Goal: Task Accomplishment & Management: Complete application form

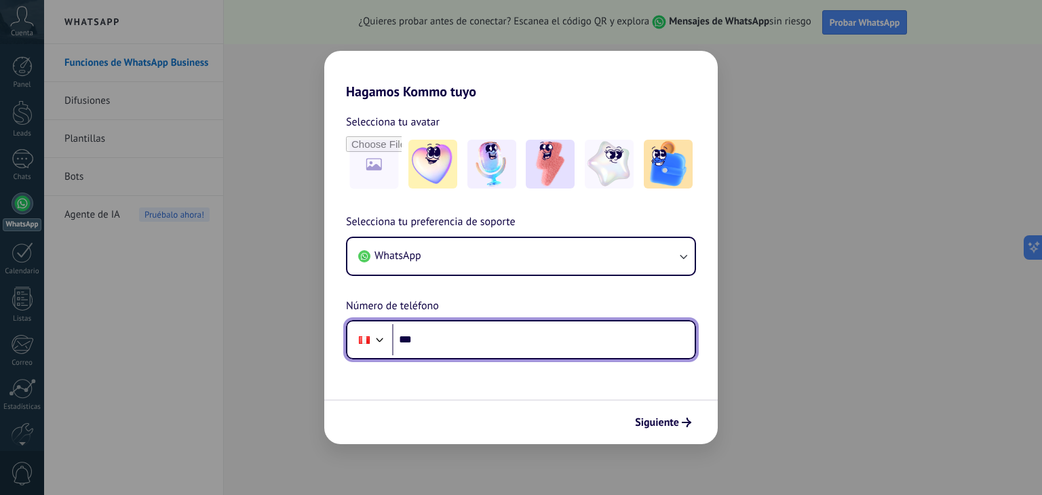
click at [519, 345] on input "***" at bounding box center [543, 339] width 302 height 31
type input "**********"
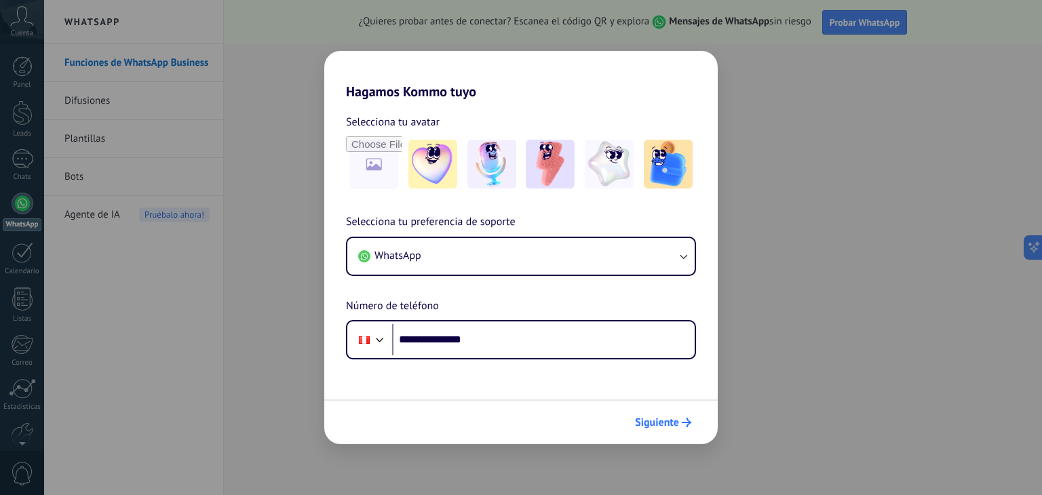
click at [679, 416] on button "Siguiente" at bounding box center [663, 422] width 68 height 23
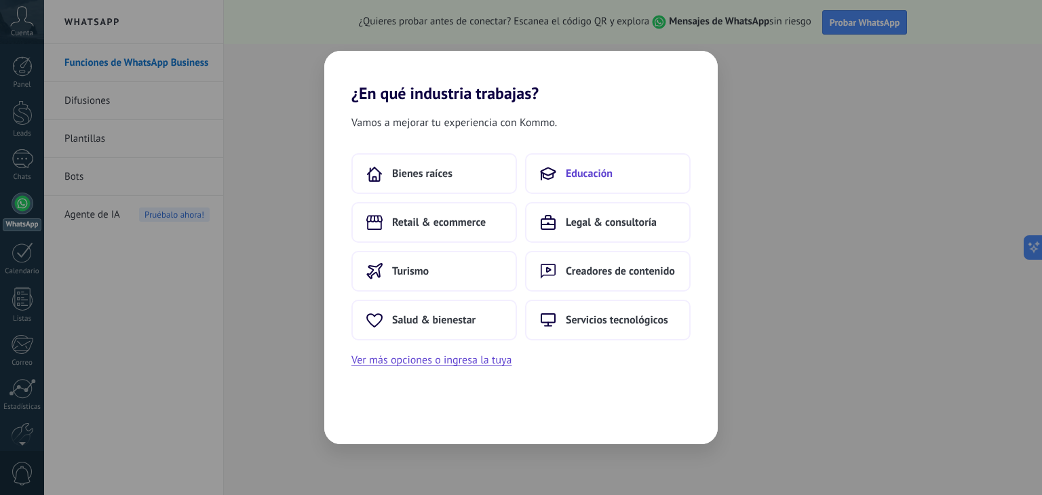
click at [610, 168] on span "Educación" at bounding box center [589, 174] width 47 height 14
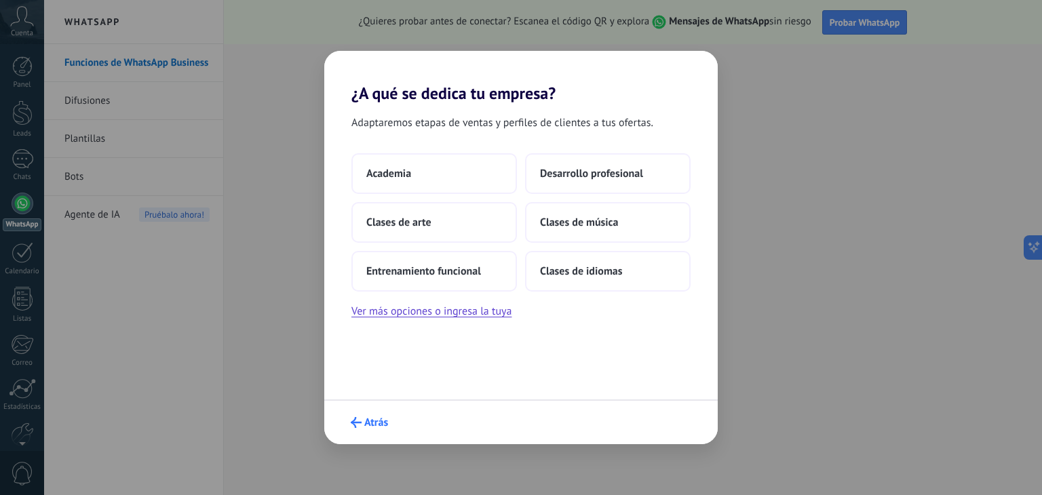
click at [366, 418] on span "Atrás" at bounding box center [376, 422] width 24 height 9
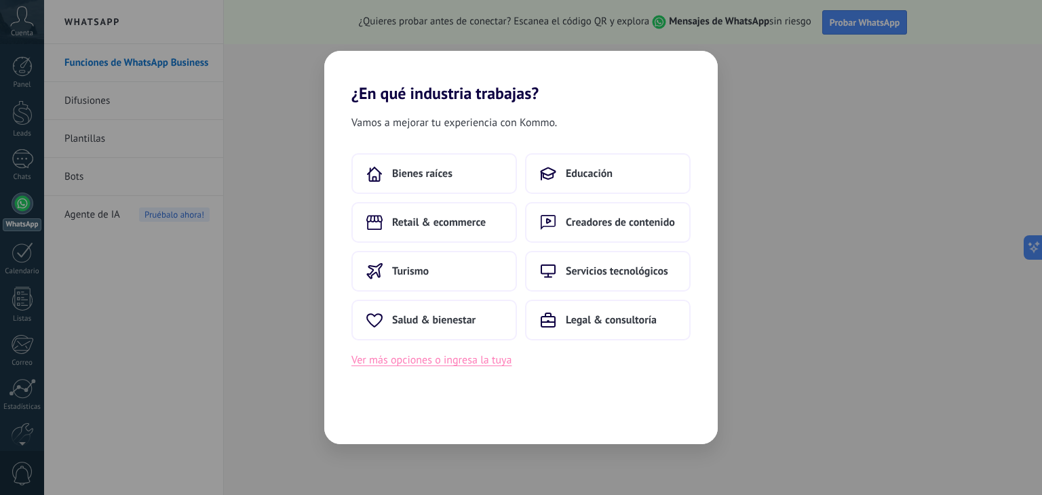
click at [494, 361] on button "Ver más opciones o ingresa la tuya" at bounding box center [431, 360] width 160 height 18
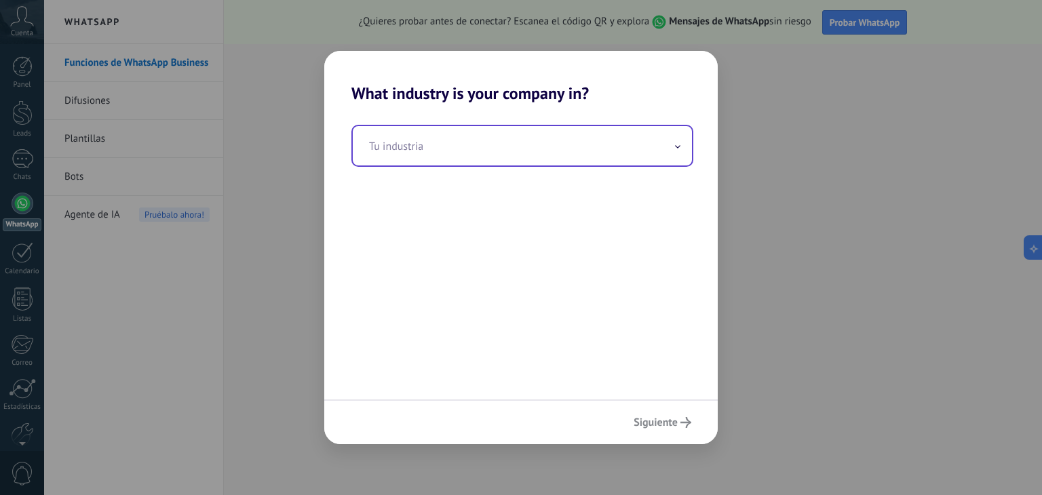
click at [549, 144] on input "text" at bounding box center [522, 145] width 339 height 39
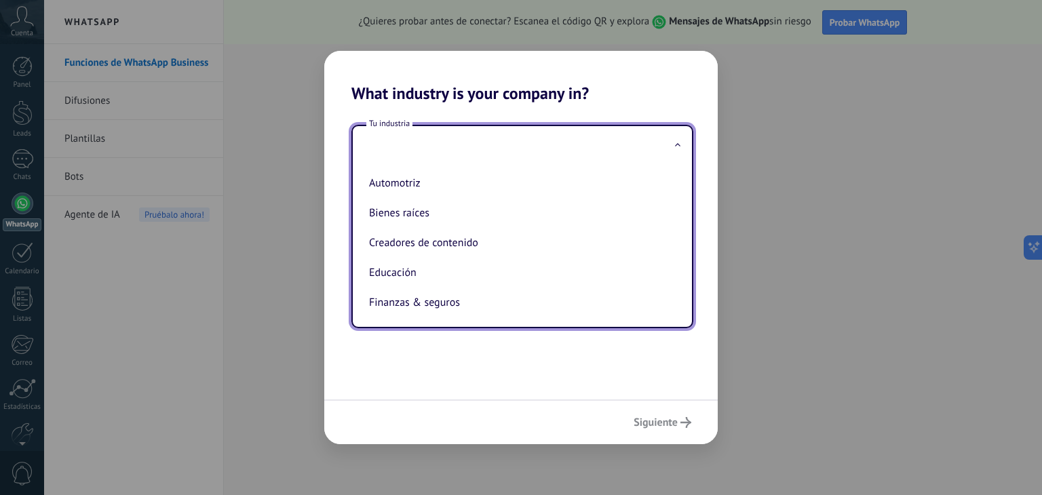
click at [674, 359] on div "Tu industria Automotriz Bienes raíces Creadores de contenido Educación Finanzas…" at bounding box center [520, 251] width 393 height 296
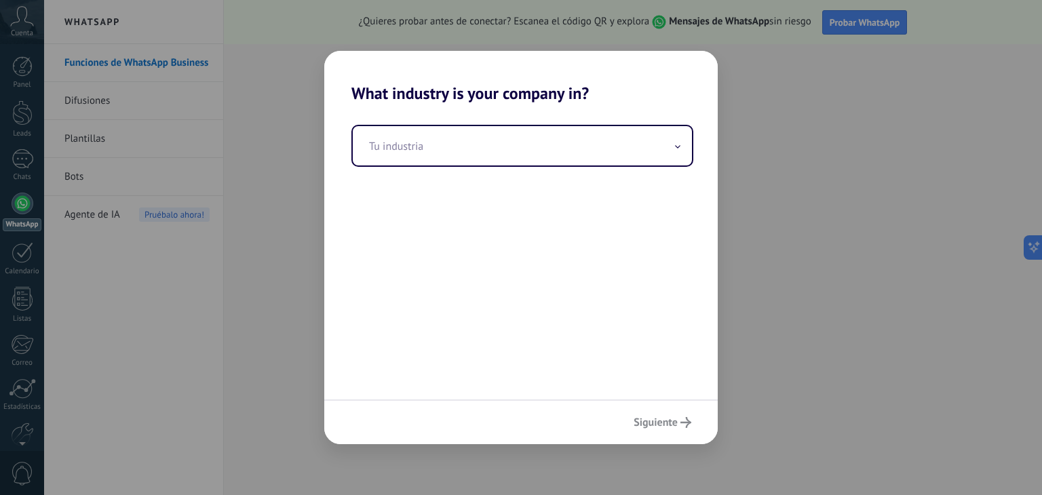
click at [834, 32] on div "What industry is your company in? Tu industria Siguiente" at bounding box center [521, 247] width 1042 height 495
click at [670, 418] on div "Siguiente" at bounding box center [520, 421] width 393 height 45
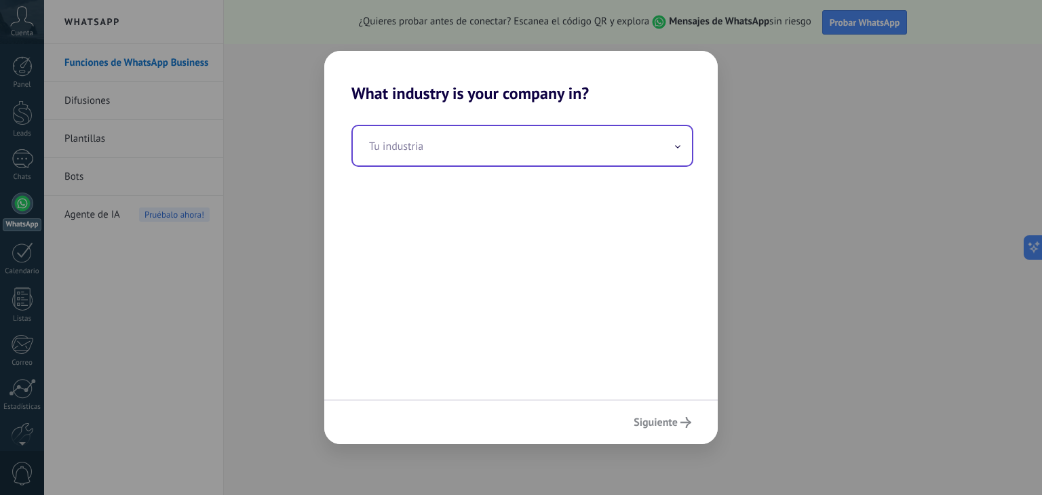
click at [681, 146] on input "text" at bounding box center [522, 145] width 339 height 39
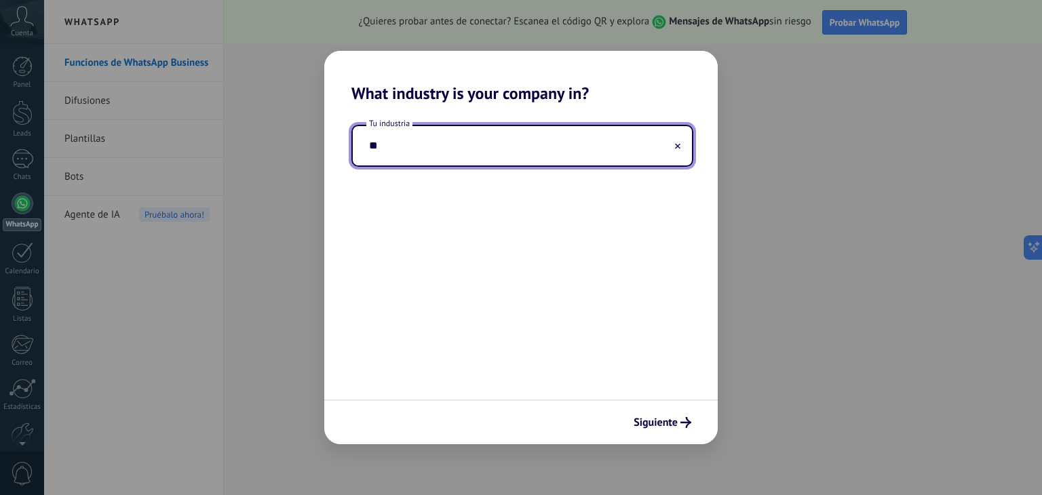
type input "*"
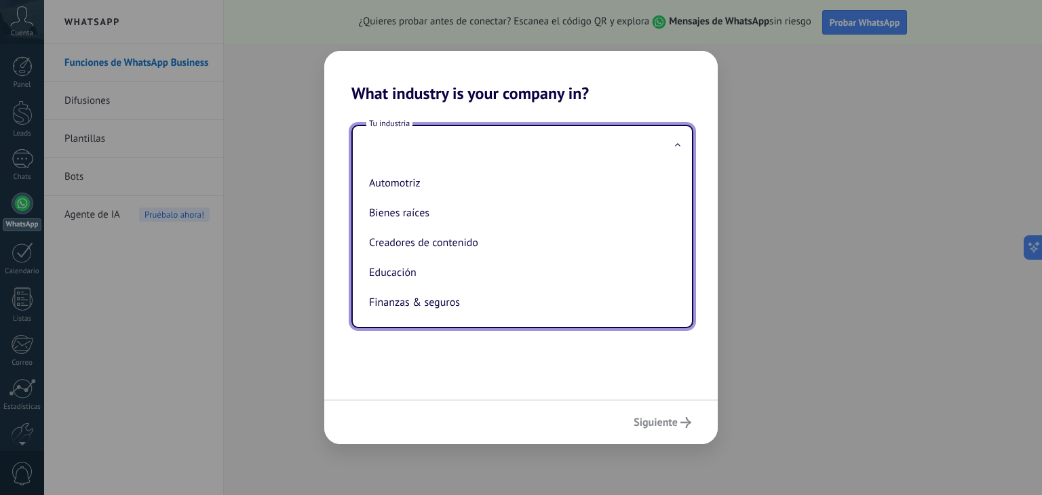
click at [422, 357] on div "Tu industria Automotriz Bienes raíces Creadores de contenido Educación Finanzas…" at bounding box center [520, 251] width 393 height 296
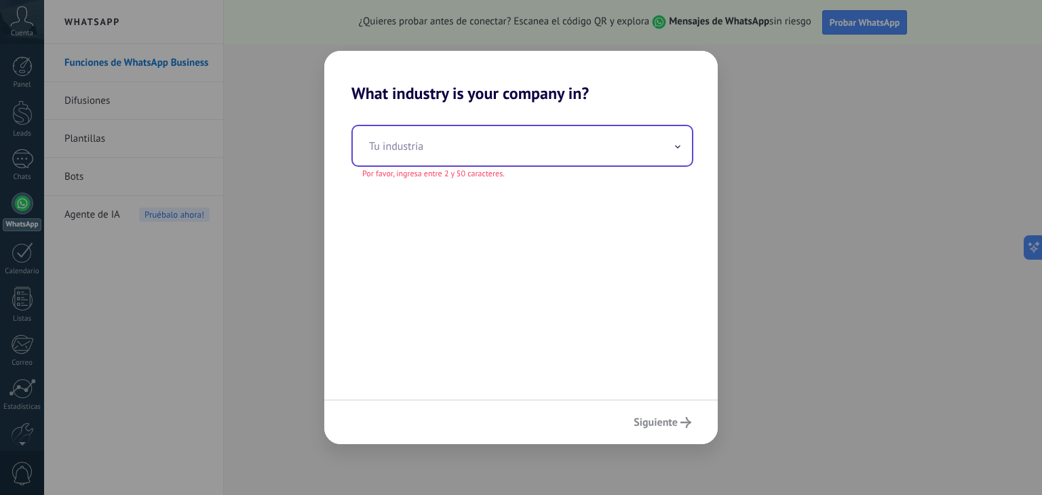
click at [448, 151] on input "text" at bounding box center [522, 145] width 339 height 39
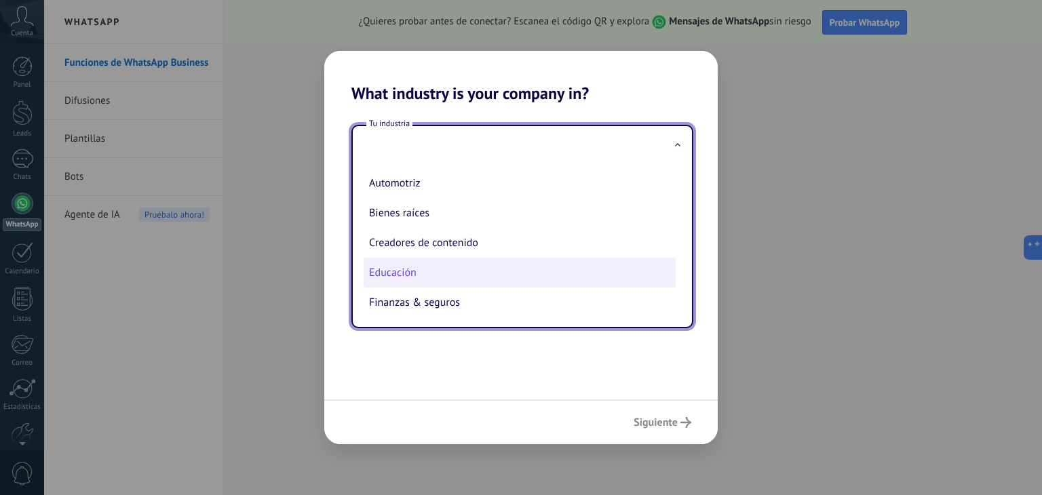
click at [391, 272] on li "Educación" at bounding box center [519, 273] width 312 height 30
type input "*********"
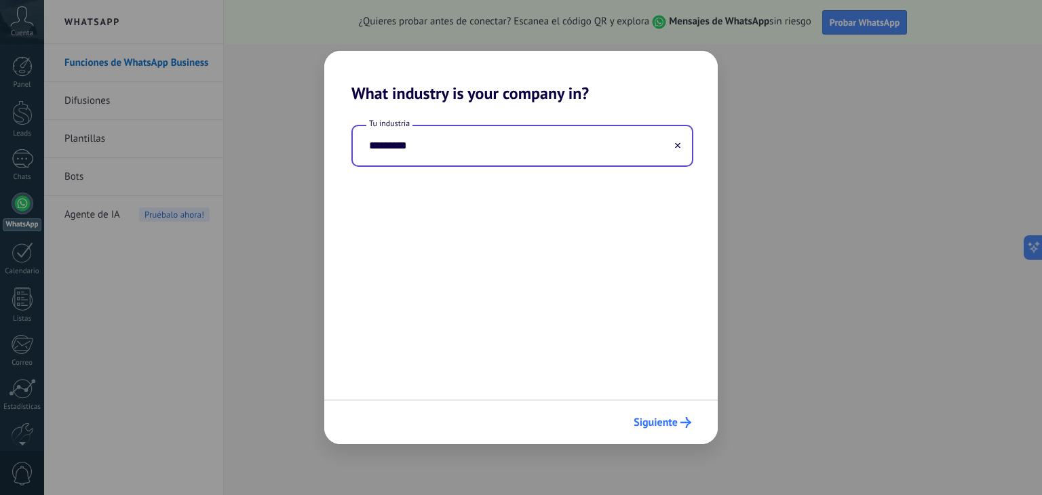
click at [665, 412] on button "Siguiente" at bounding box center [662, 422] width 70 height 23
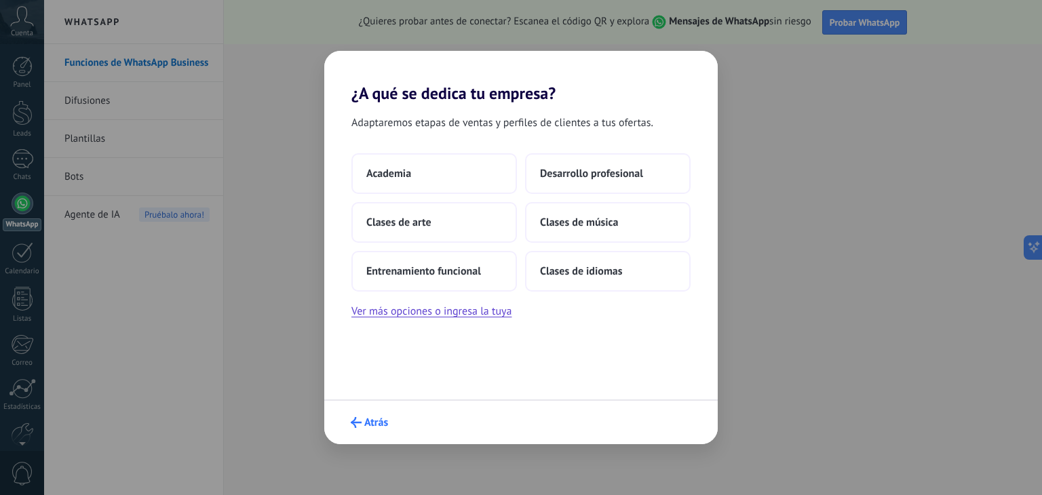
click at [361, 420] on icon "submit" at bounding box center [356, 422] width 11 height 11
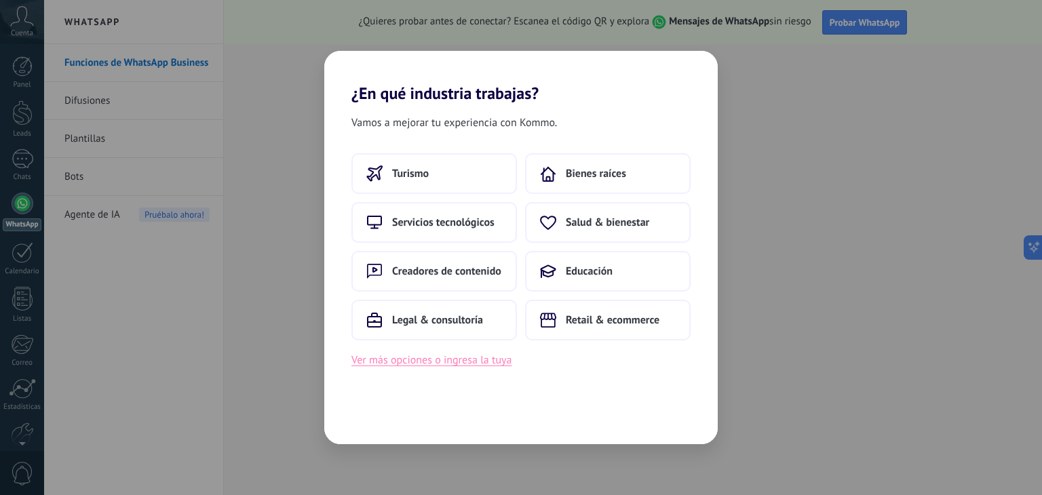
click at [475, 361] on button "Ver más opciones o ingresa la tuya" at bounding box center [431, 360] width 160 height 18
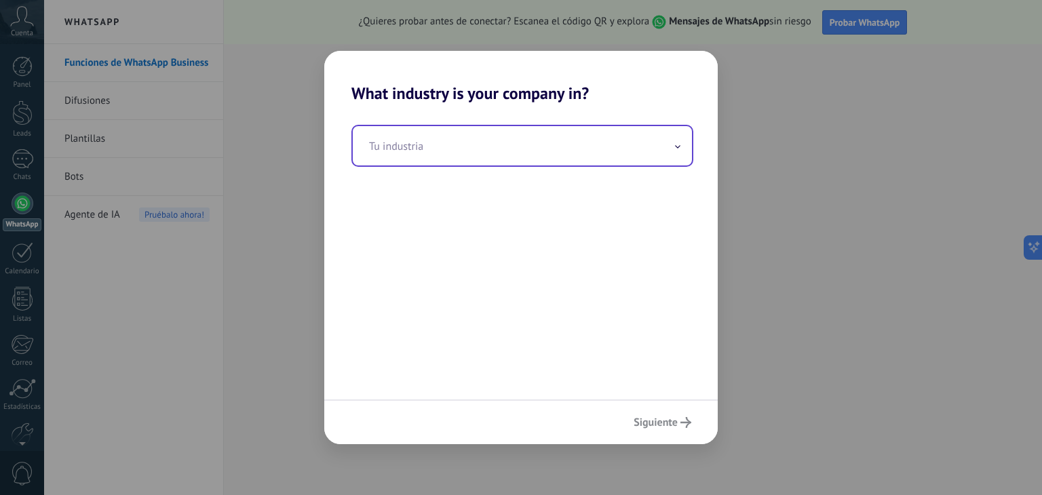
click at [673, 150] on input "text" at bounding box center [522, 145] width 339 height 39
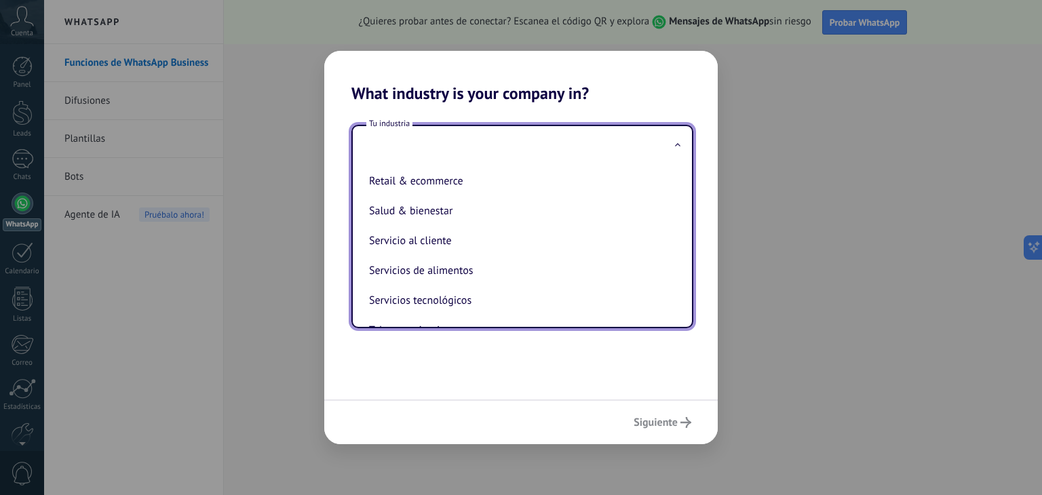
scroll to position [277, 0]
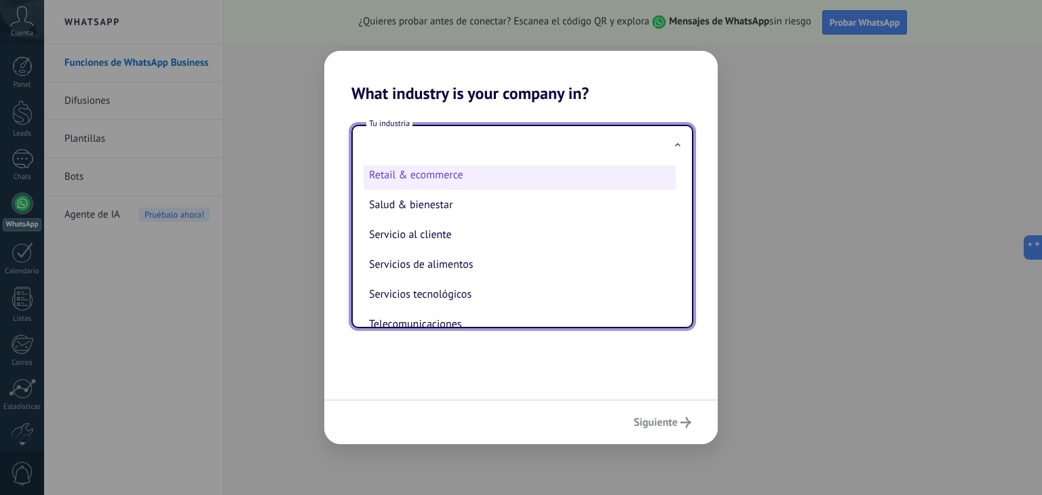
drag, startPoint x: 366, startPoint y: 163, endPoint x: 465, endPoint y: 175, distance: 99.0
click at [465, 175] on div "Tu industria Automotriz Bienes raíces Creadores de contenido Educación Finanzas…" at bounding box center [522, 226] width 342 height 203
click at [465, 175] on li "Retail & ecommerce" at bounding box center [519, 175] width 312 height 30
type input "**********"
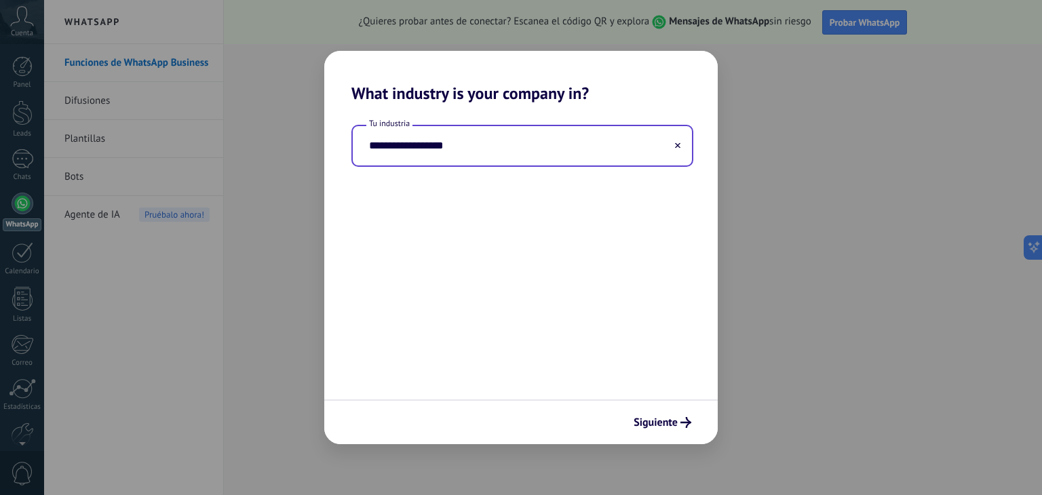
drag, startPoint x: 465, startPoint y: 148, endPoint x: 363, endPoint y: 153, distance: 102.5
click at [363, 153] on input "**********" at bounding box center [522, 145] width 339 height 39
click at [679, 150] on button at bounding box center [677, 146] width 7 height 13
click at [679, 150] on span at bounding box center [677, 146] width 7 height 13
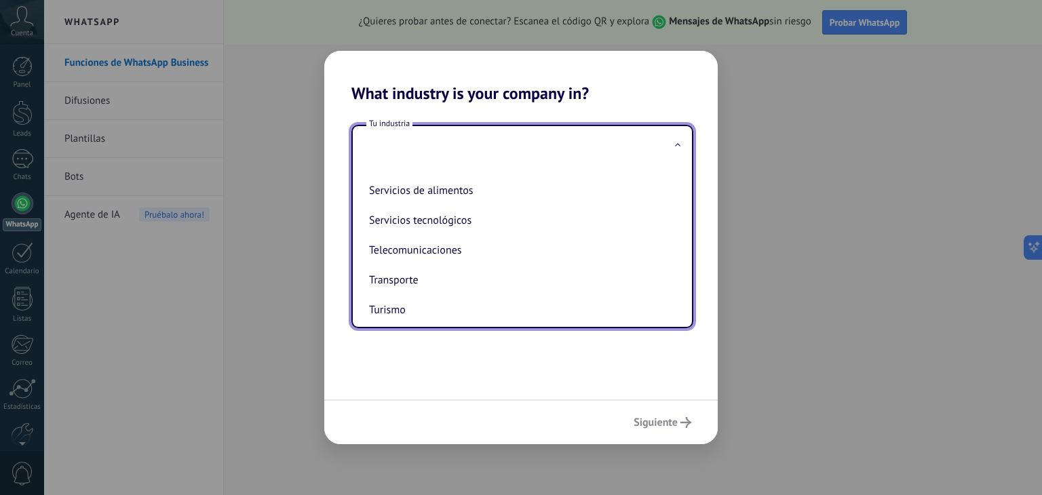
scroll to position [347, 0]
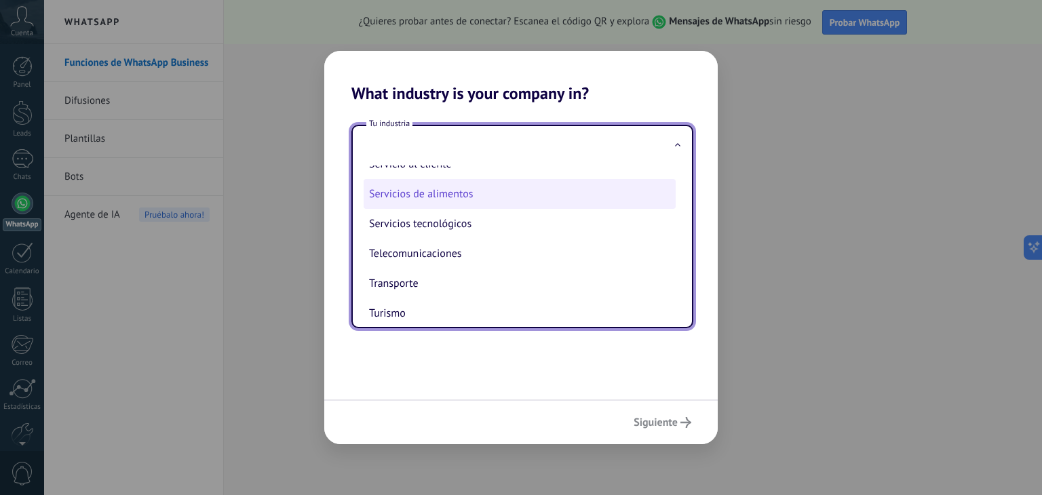
click at [578, 193] on li "Servicios de alimentos" at bounding box center [519, 194] width 312 height 30
type input "**********"
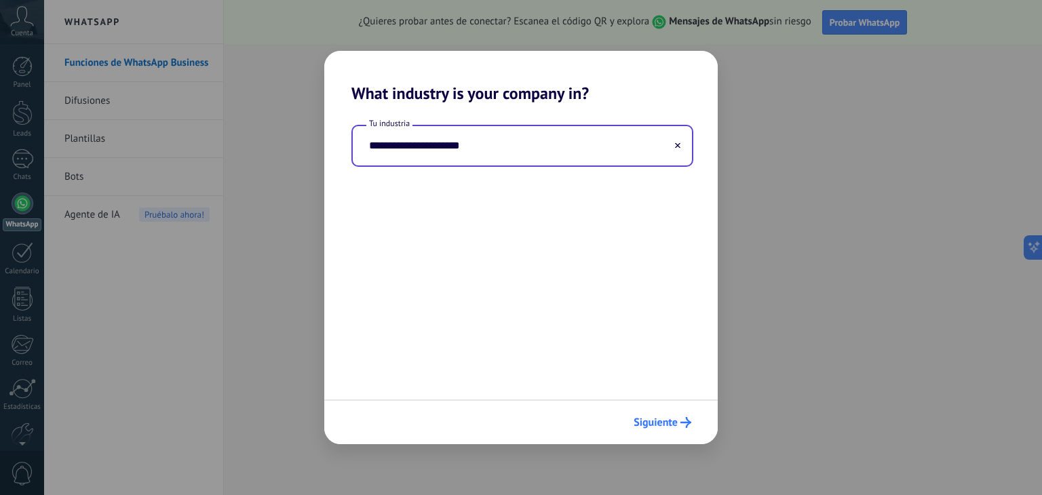
click at [686, 416] on button "Siguiente" at bounding box center [662, 422] width 70 height 23
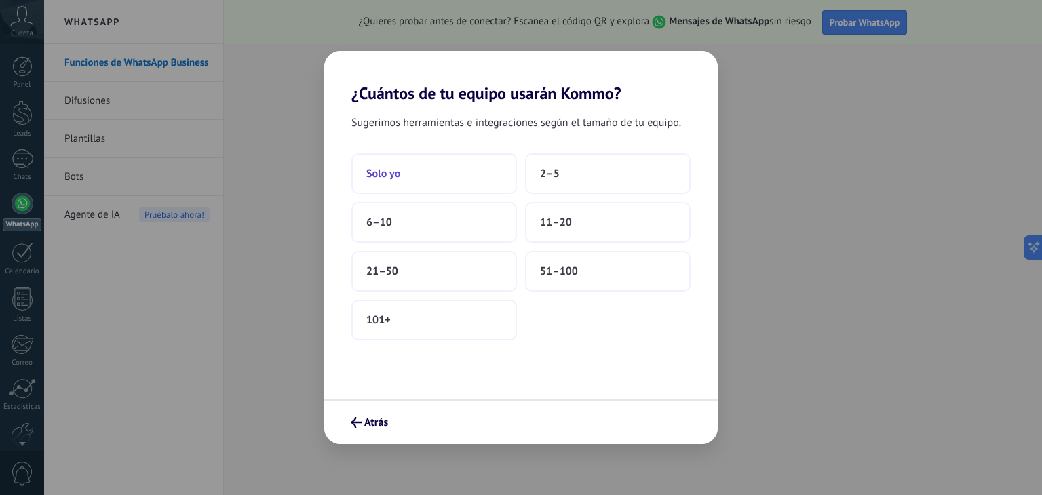
click at [451, 170] on button "Solo yo" at bounding box center [433, 173] width 165 height 41
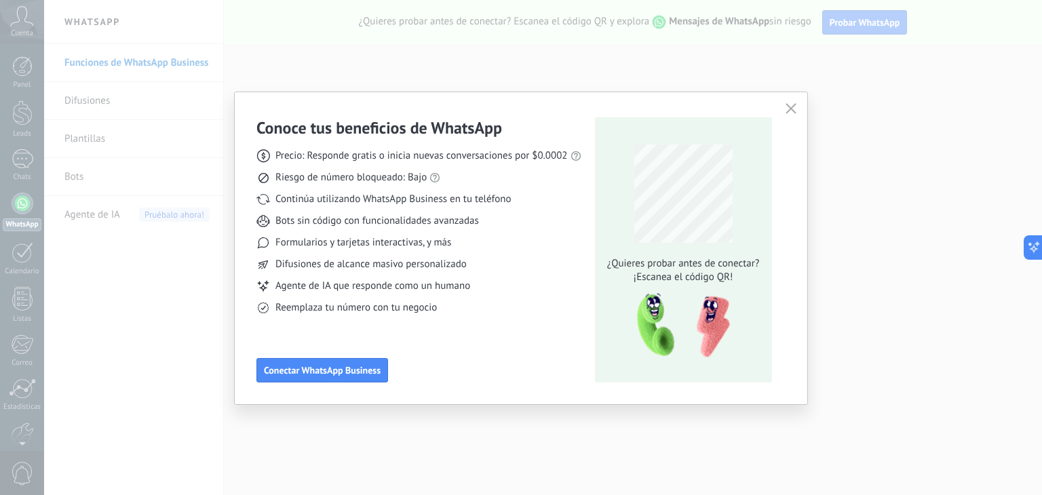
click at [790, 106] on icon "button" at bounding box center [790, 108] width 11 height 11
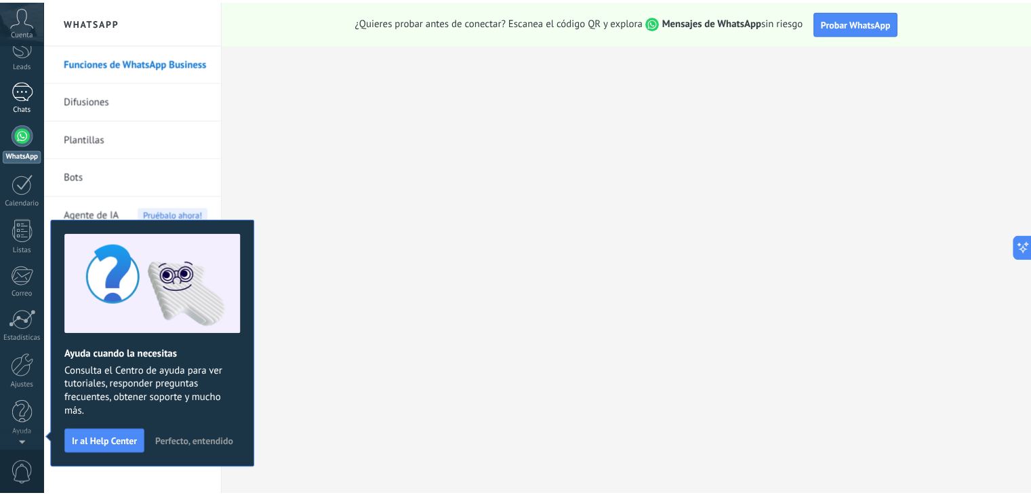
scroll to position [0, 0]
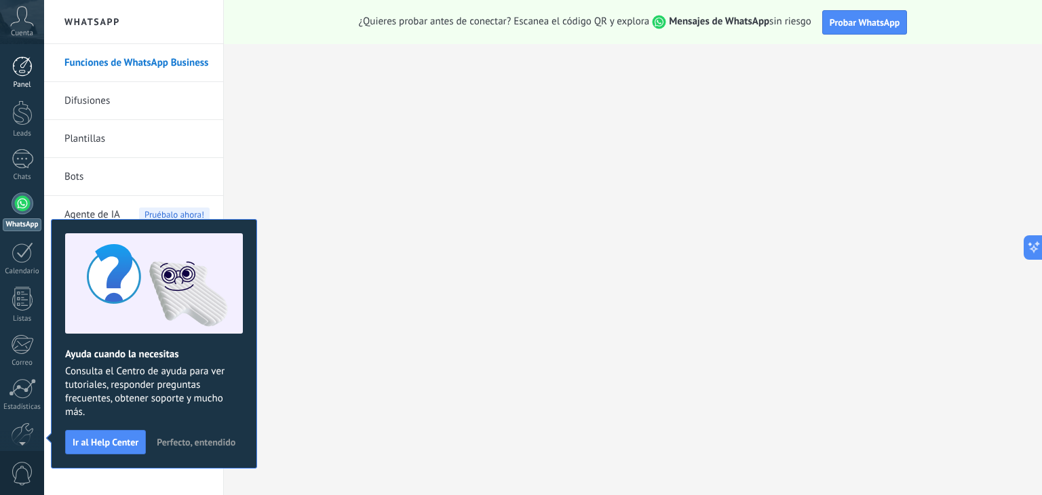
click at [22, 77] on link "Panel" at bounding box center [22, 72] width 44 height 33
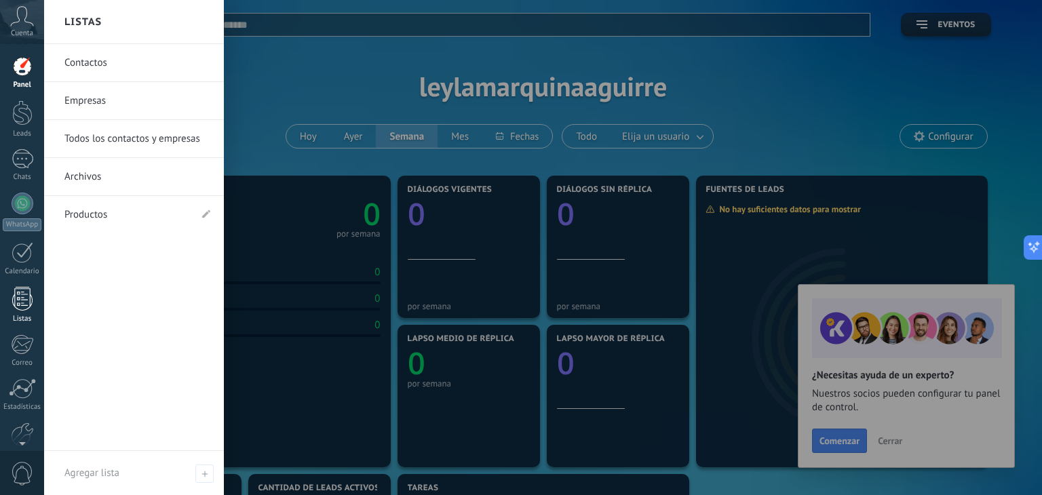
click at [20, 310] on div at bounding box center [22, 299] width 20 height 24
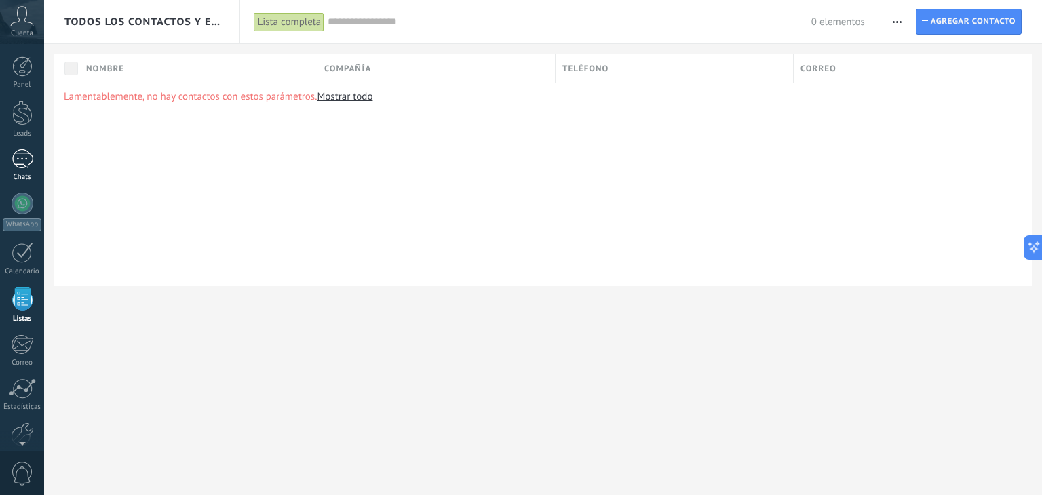
click at [18, 168] on div at bounding box center [23, 159] width 22 height 20
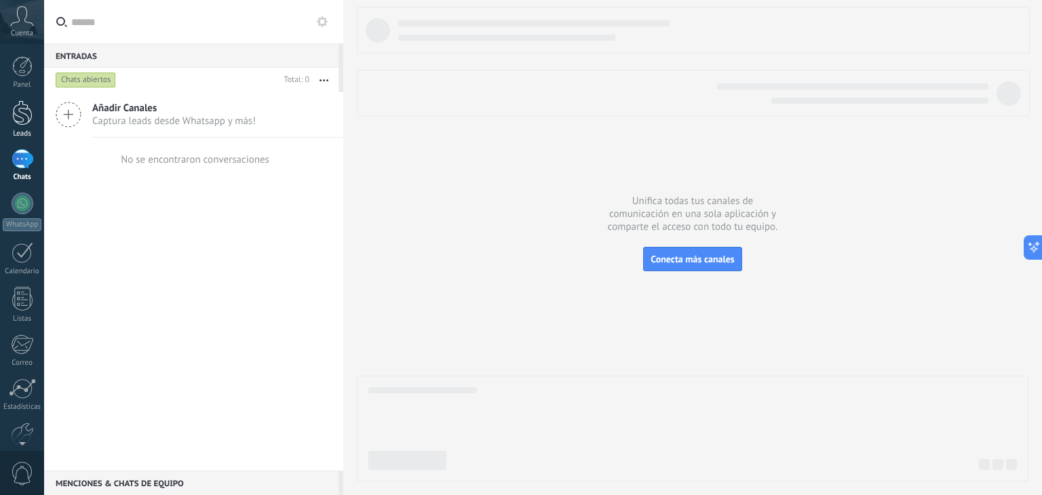
click at [20, 117] on div at bounding box center [22, 112] width 20 height 25
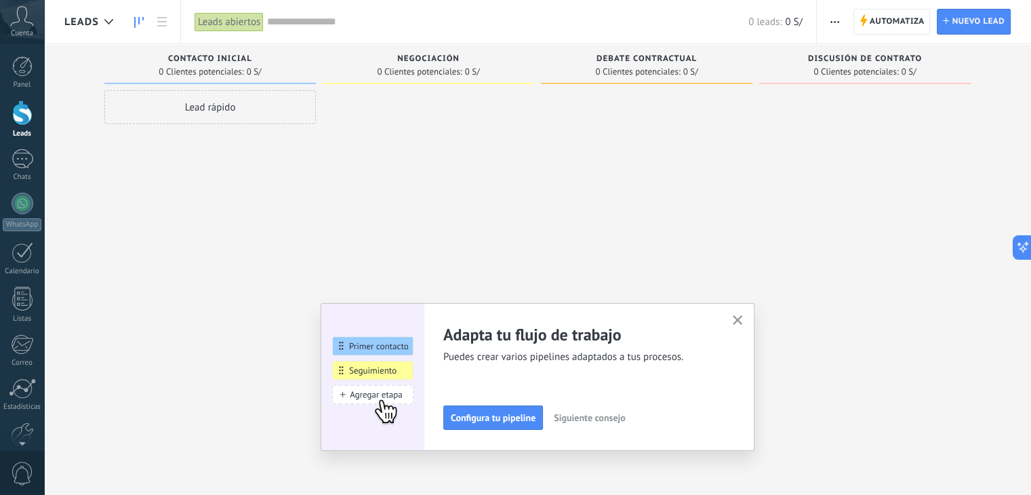
click at [741, 323] on icon "button" at bounding box center [738, 320] width 10 height 10
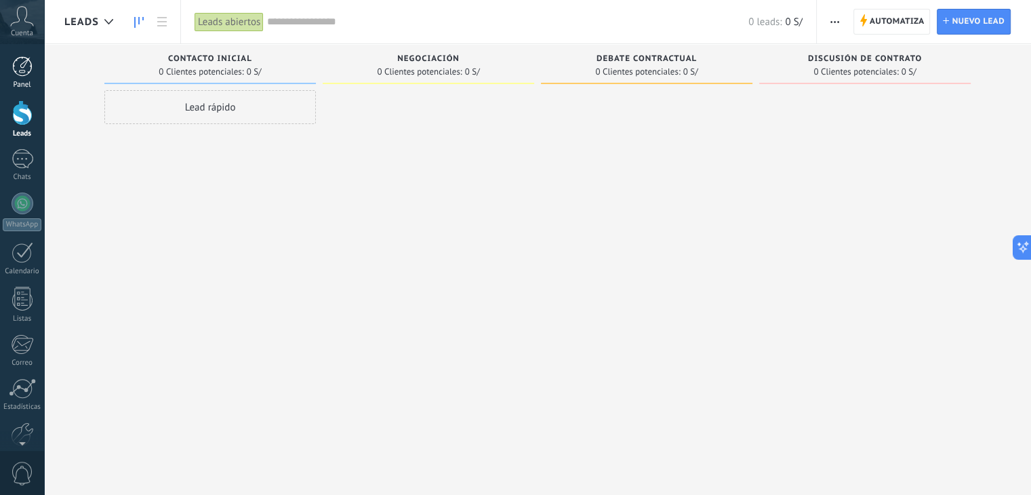
click at [24, 77] on link "Panel" at bounding box center [22, 72] width 44 height 33
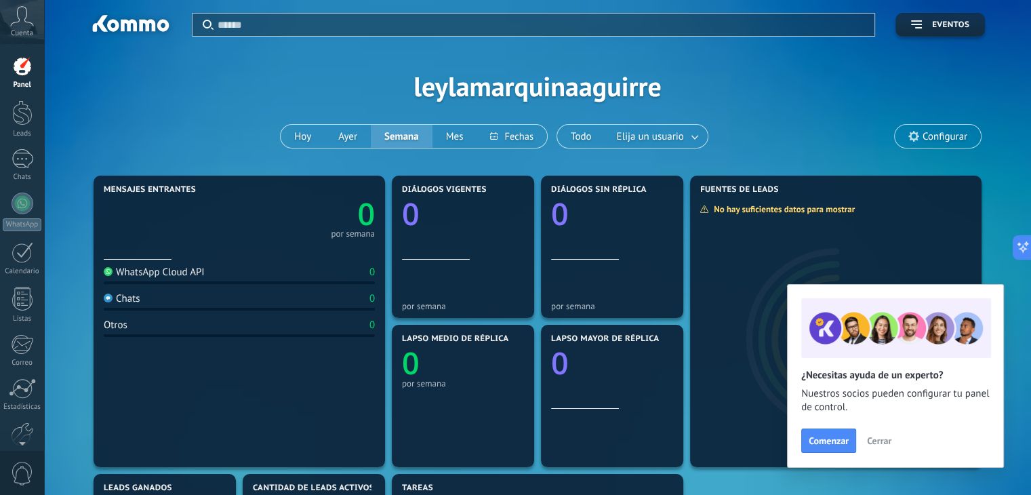
click at [237, 81] on div "Aplicar Eventos leylamarquinaaguirre [DATE] [DATE] Semana Mes Todo Elija un usu…" at bounding box center [537, 86] width 947 height 172
